Goal: Task Accomplishment & Management: Manage account settings

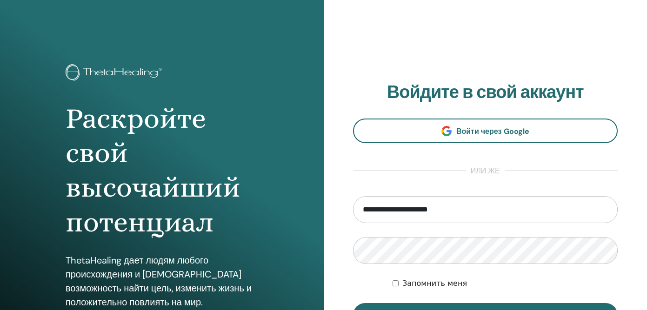
scroll to position [50, 0]
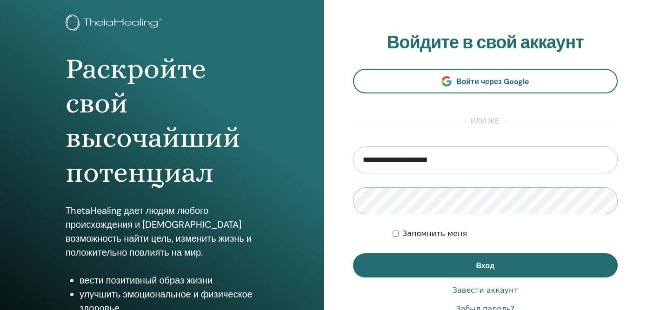
click at [353, 253] on button "Вход" at bounding box center [485, 265] width 265 height 24
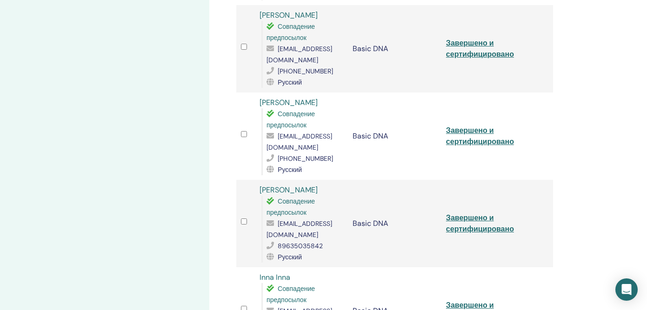
scroll to position [672, 0]
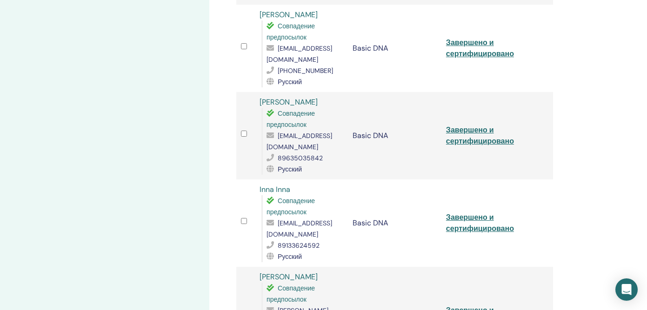
click at [266, 185] on link "Inna Inna" at bounding box center [274, 190] width 31 height 10
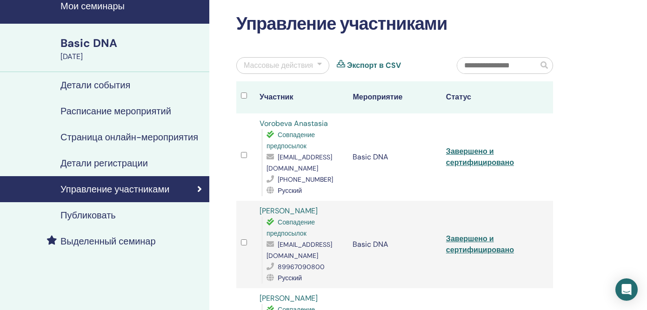
scroll to position [33, 0]
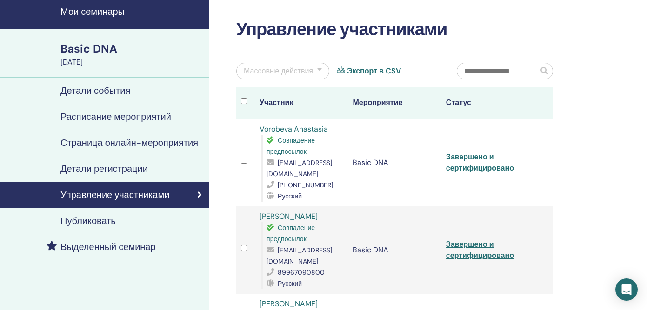
click at [109, 17] on h4 "Мои семинары" at bounding box center [131, 11] width 143 height 11
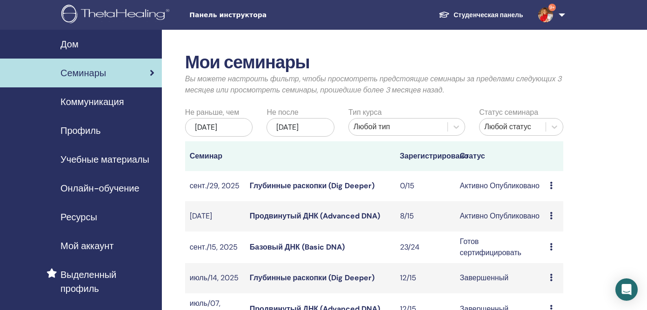
click at [281, 221] on link "Продвинутый ДНК (Advanced DNA)" at bounding box center [315, 216] width 130 height 10
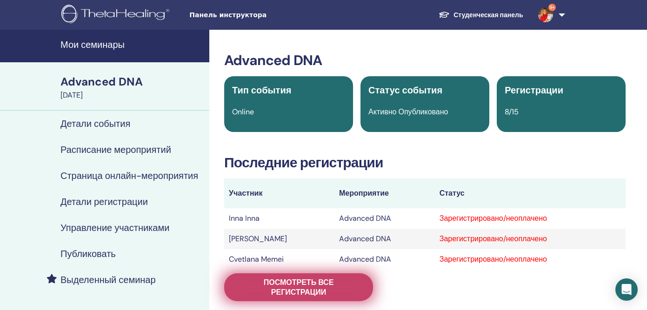
click at [271, 291] on span "Посмотреть все регистрации" at bounding box center [299, 288] width 126 height 20
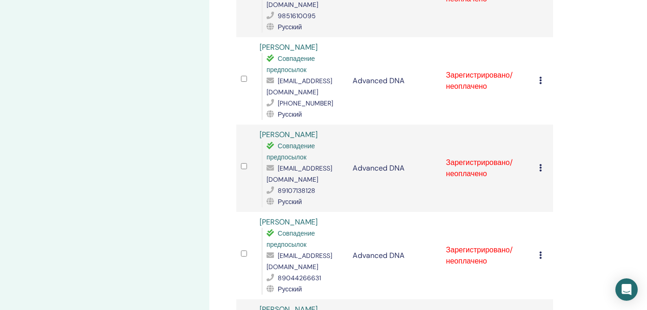
scroll to position [462, 0]
